Goal: Transaction & Acquisition: Purchase product/service

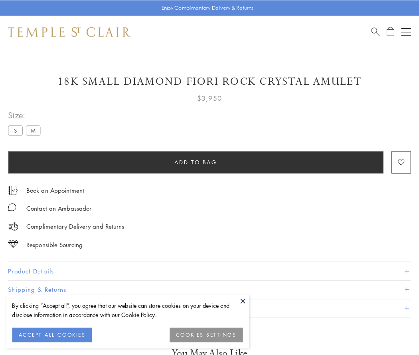
scroll to position [28, 0]
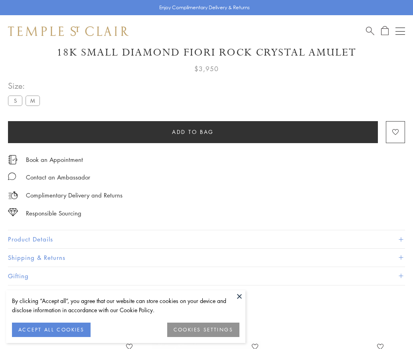
click at [193, 131] on span "Add to bag" at bounding box center [193, 131] width 42 height 9
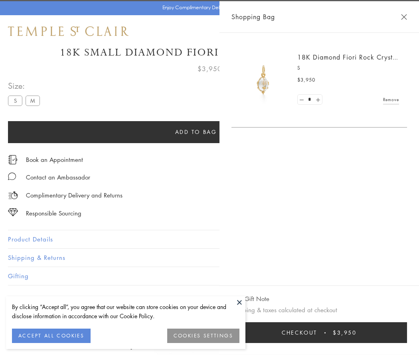
click at [407, 332] on button "Checkout $3,950" at bounding box center [320, 332] width 176 height 21
